Goal: Complete application form

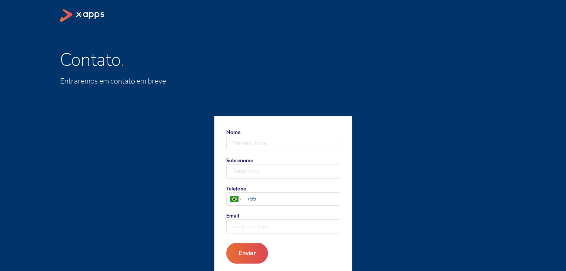
scroll to position [14, 0]
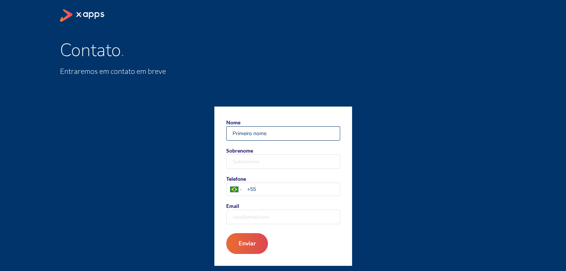
click at [260, 132] on input "Nome" at bounding box center [282, 134] width 113 height 14
type input "[PERSON_NAME]"
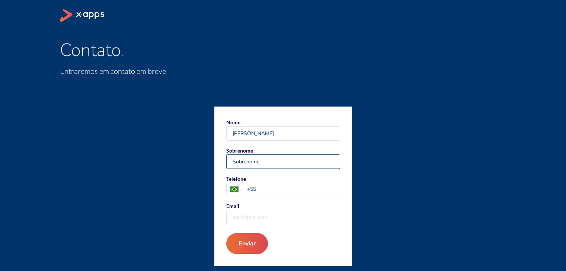
type input "[PERSON_NAME]"
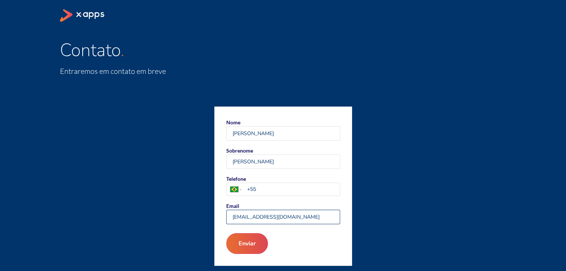
click at [296, 220] on input "[EMAIL_ADDRESS][DOMAIN_NAME]" at bounding box center [282, 217] width 113 height 14
drag, startPoint x: 291, startPoint y: 216, endPoint x: 157, endPoint y: 194, distance: 135.9
click at [157, 194] on div "Nome [PERSON_NAME] Sobrenome Martins Telefone [GEOGRAPHIC_DATA] [GEOGRAPHIC_DAT…" at bounding box center [283, 187] width 446 height 160
type input "[PERSON_NAME][EMAIL_ADDRESS][DOMAIN_NAME]"
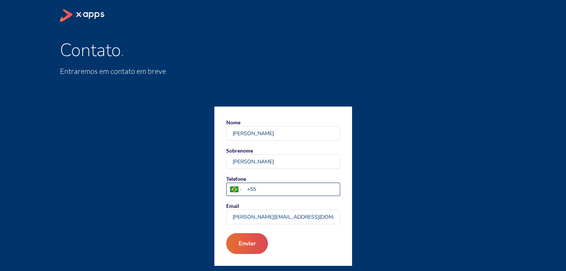
click at [274, 186] on input "+55" at bounding box center [293, 190] width 93 height 8
click at [251, 251] on button "Enviar" at bounding box center [246, 244] width 45 height 22
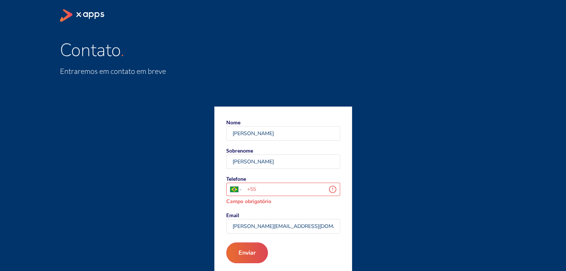
click at [265, 190] on input "+55" at bounding box center [287, 190] width 81 height 8
type input "[PHONE_NUMBER]"
click at [240, 258] on button "Enviar" at bounding box center [246, 253] width 45 height 22
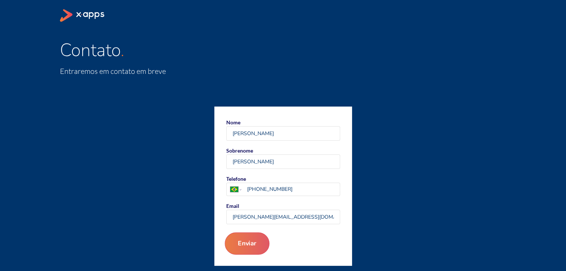
click at [244, 246] on button "Enviar" at bounding box center [246, 244] width 45 height 22
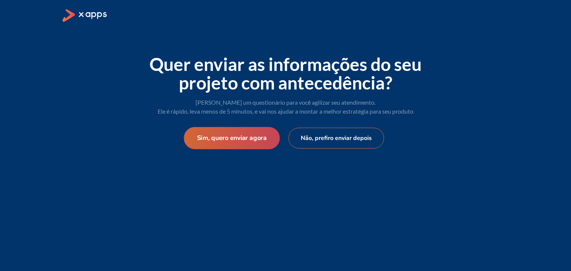
click at [228, 141] on button "Sim, quero enviar agora" at bounding box center [232, 138] width 96 height 22
